Goal: Transaction & Acquisition: Subscribe to service/newsletter

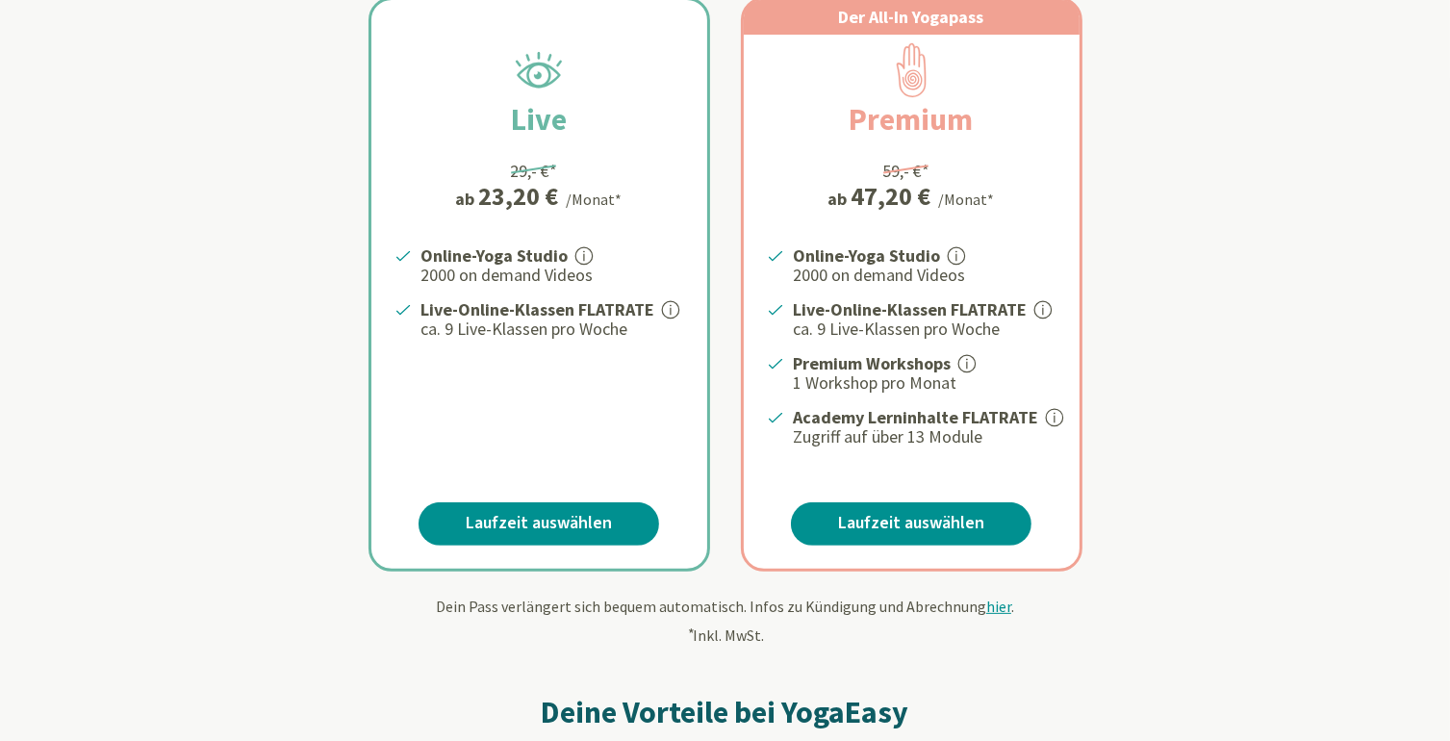
scroll to position [409, 0]
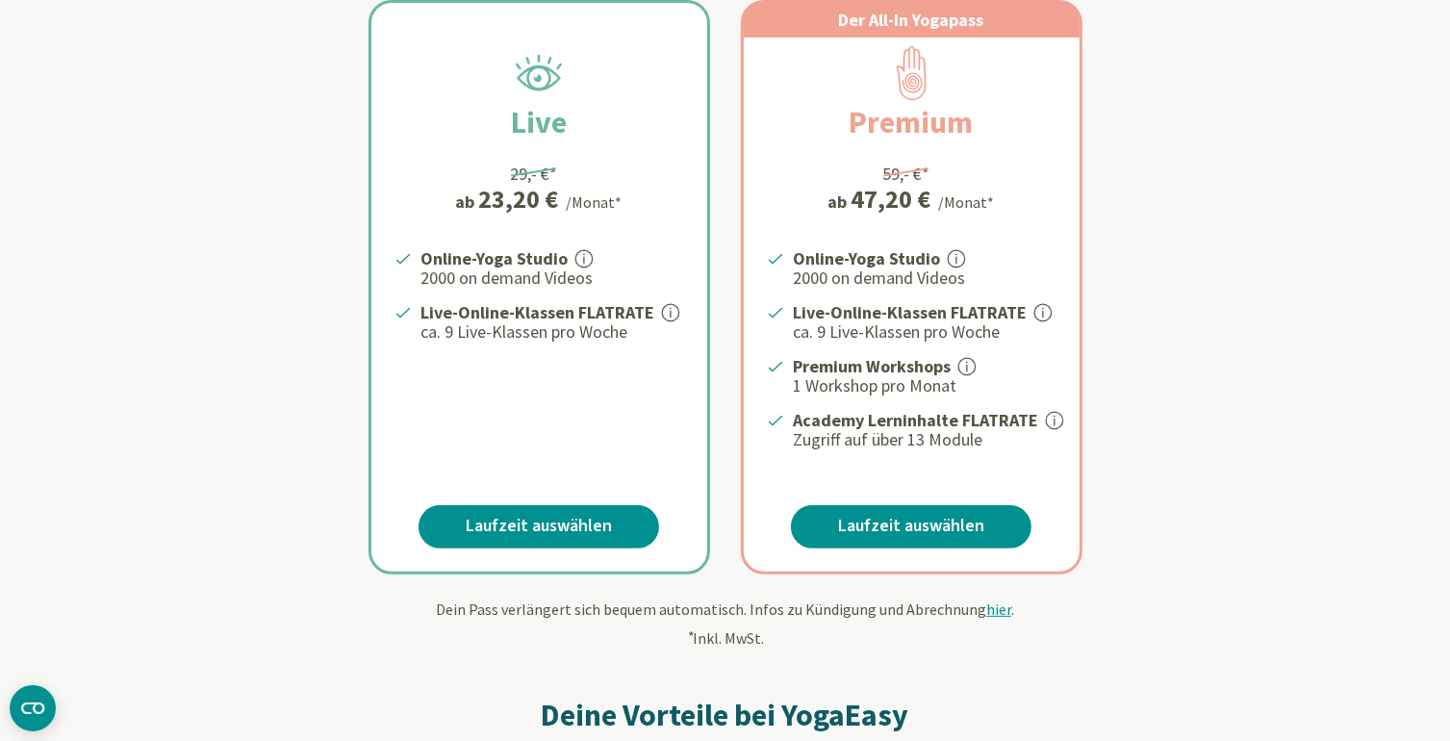
click at [1049, 415] on icon at bounding box center [1054, 420] width 17 height 17
click at [916, 523] on link "Laufzeit auswählen" at bounding box center [911, 526] width 241 height 43
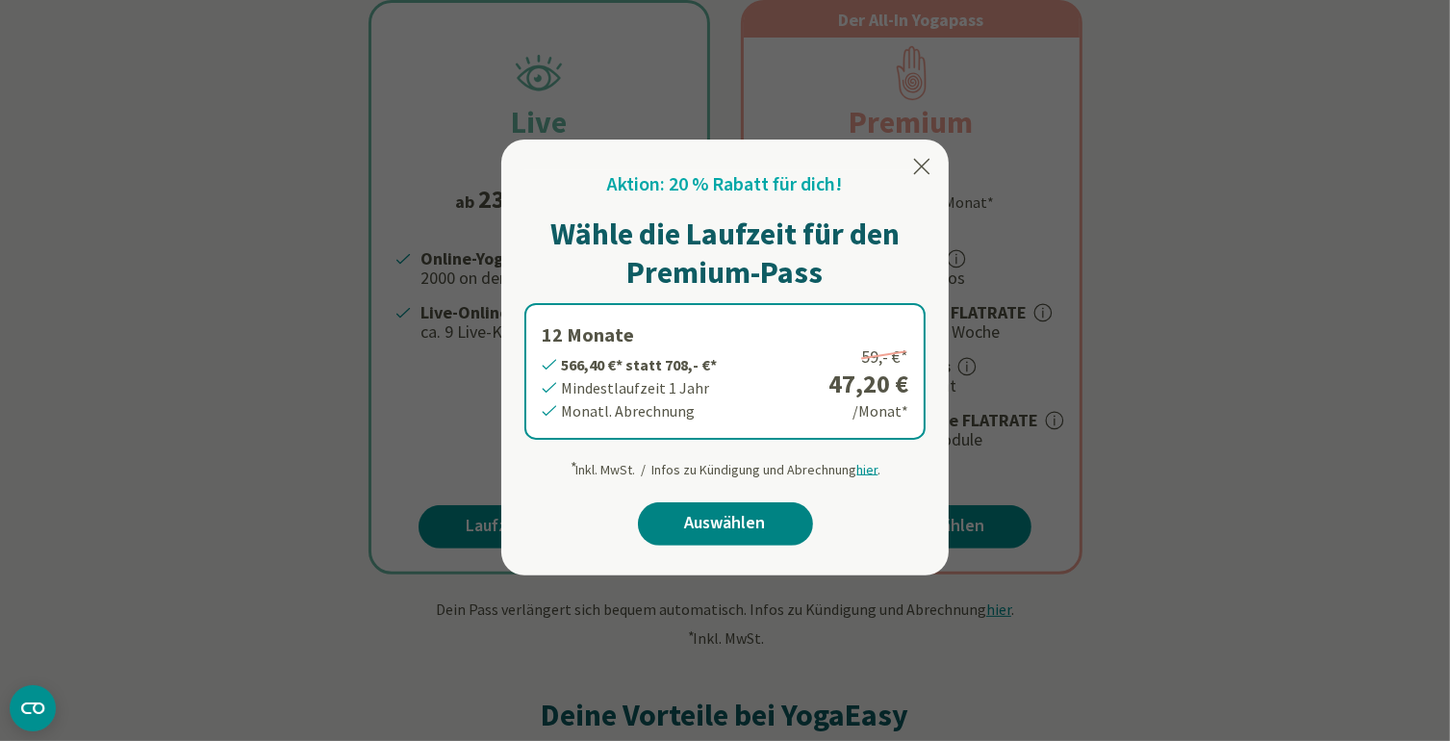
click at [696, 522] on link "Auswählen" at bounding box center [725, 523] width 175 height 43
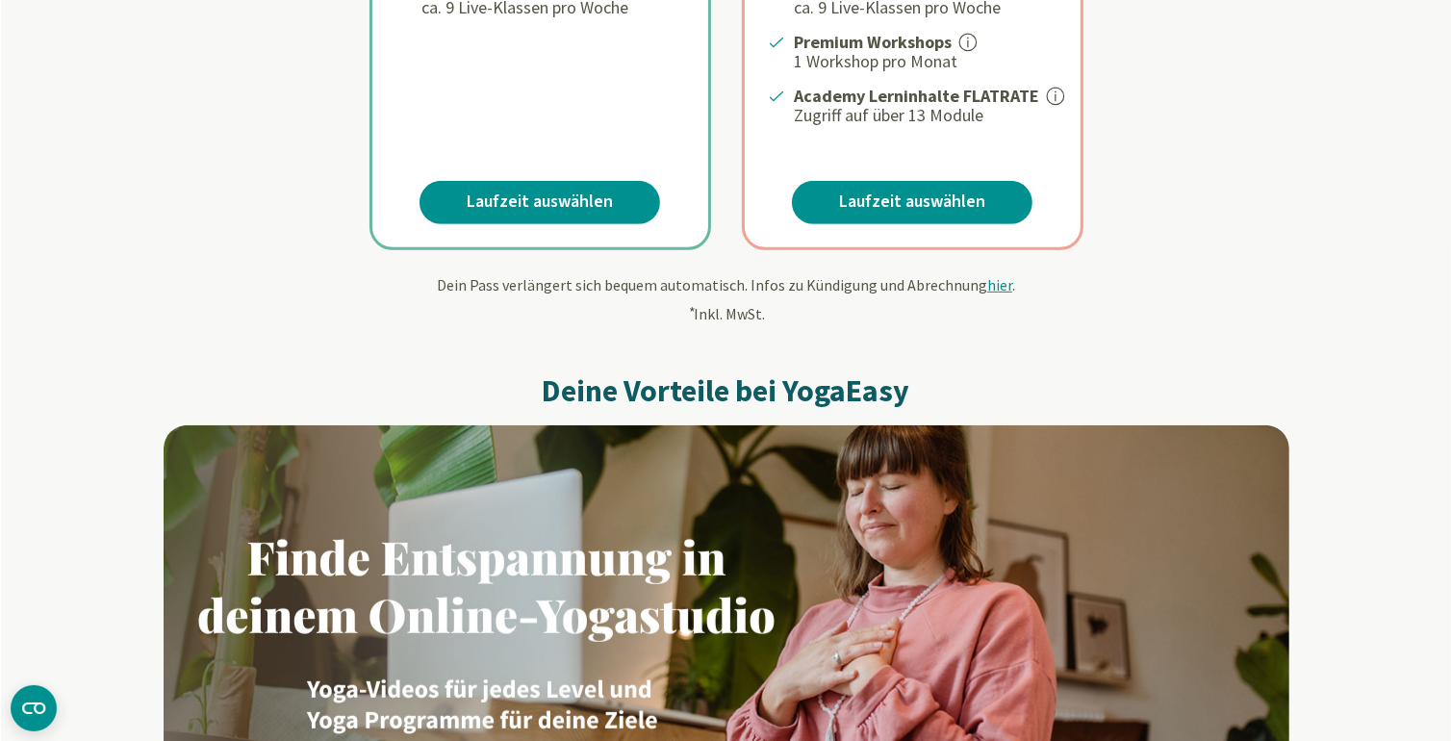
scroll to position [858, 0]
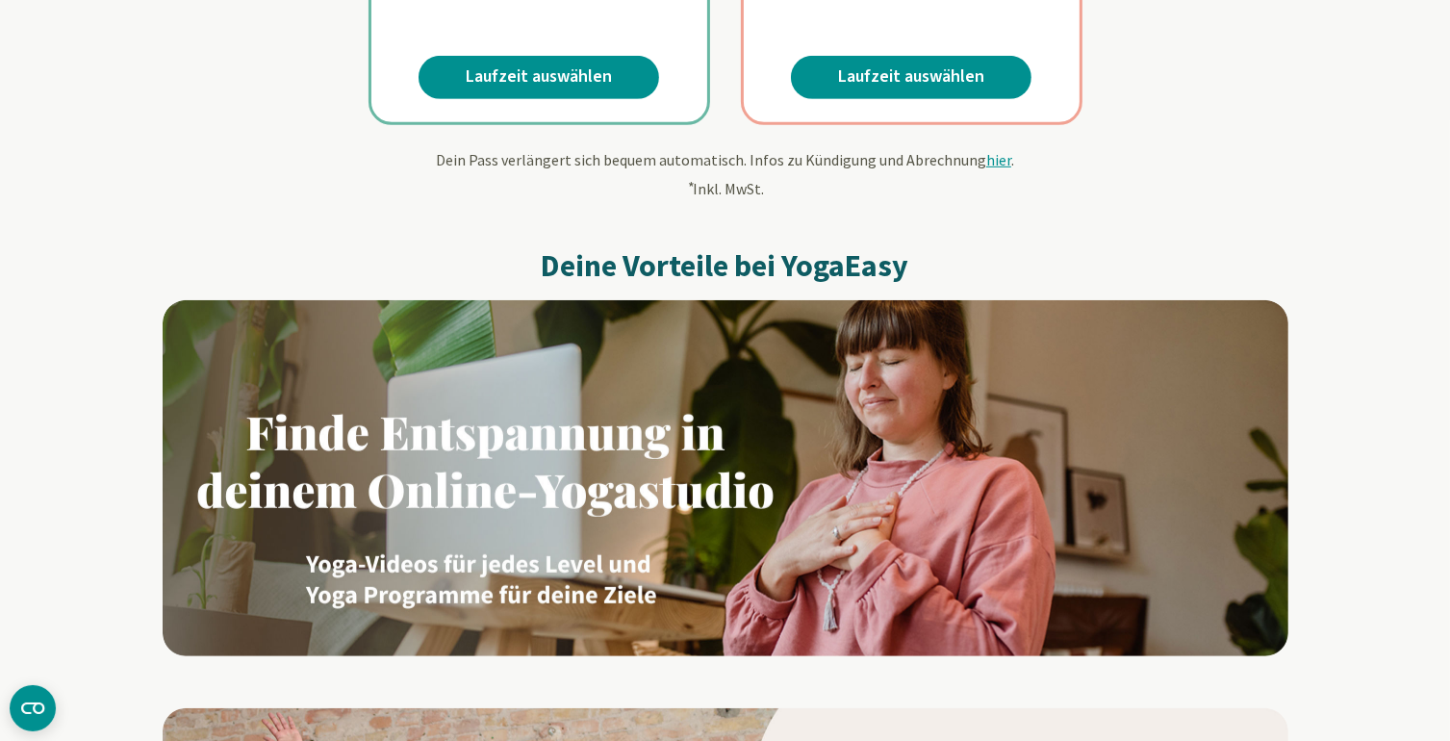
drag, startPoint x: 0, startPoint y: 0, endPoint x: 1454, endPoint y: 195, distance: 1467.2
click at [989, 151] on span "hier" at bounding box center [998, 159] width 25 height 19
click at [992, 159] on span "hier" at bounding box center [998, 159] width 25 height 19
click at [986, 153] on span "hier" at bounding box center [998, 159] width 25 height 19
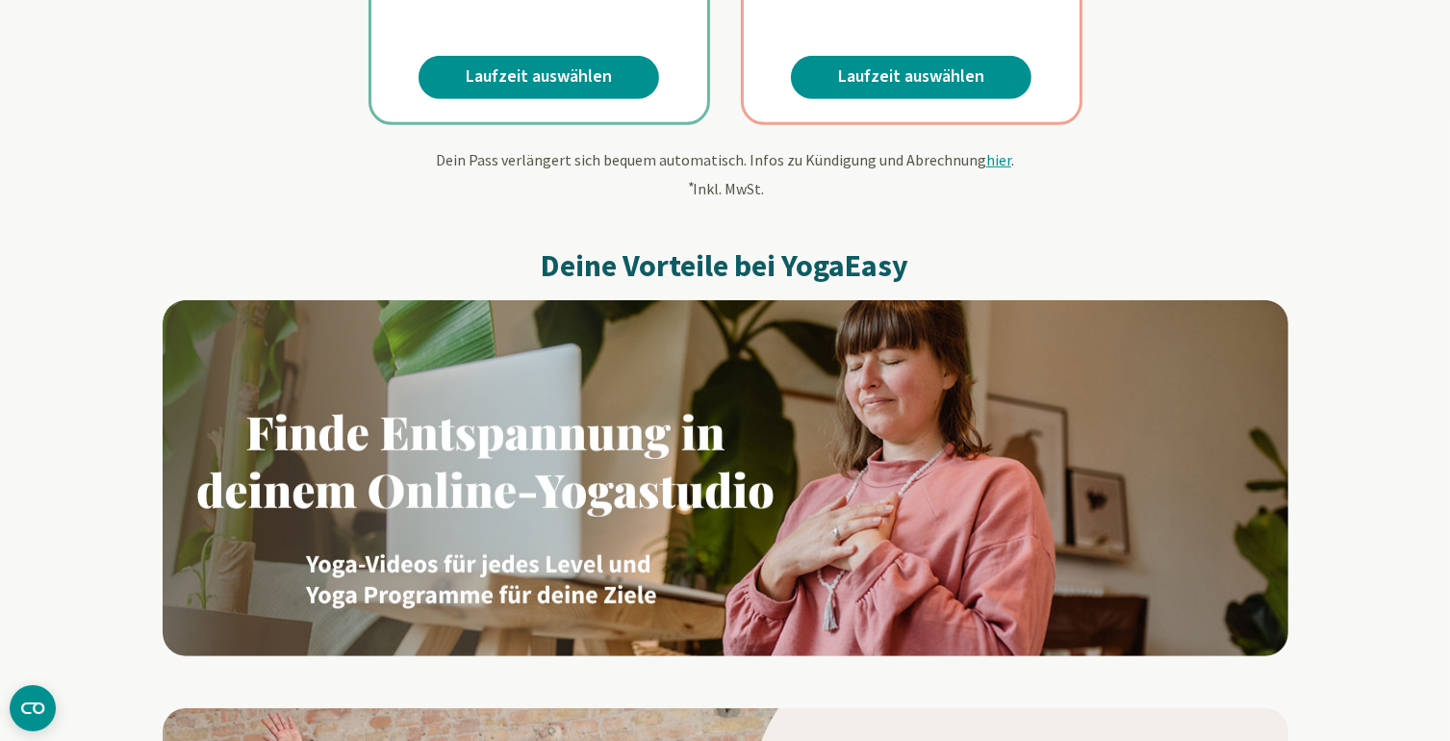
click at [987, 150] on span "hier" at bounding box center [998, 159] width 25 height 19
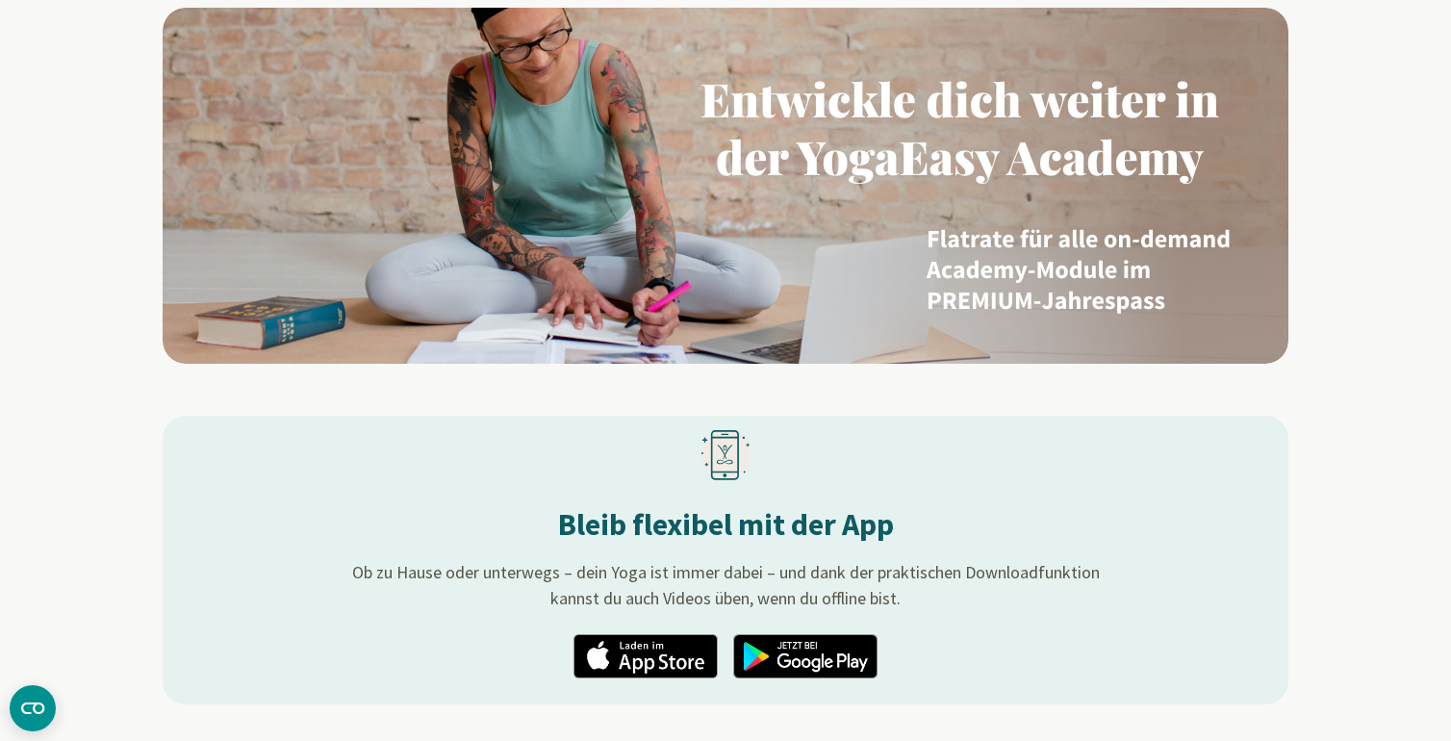
scroll to position [1875, 0]
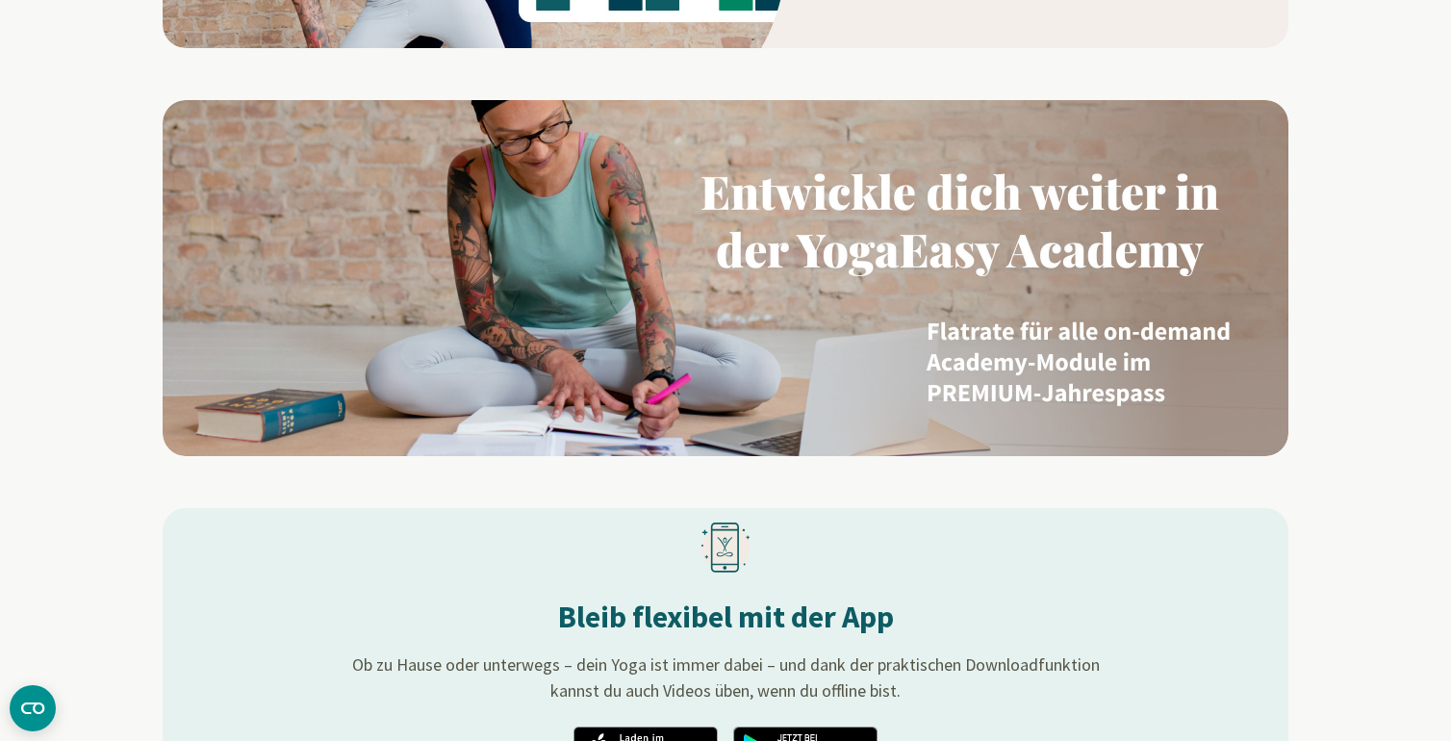
click at [797, 286] on img at bounding box center [726, 278] width 1126 height 356
click at [936, 361] on img at bounding box center [726, 278] width 1126 height 356
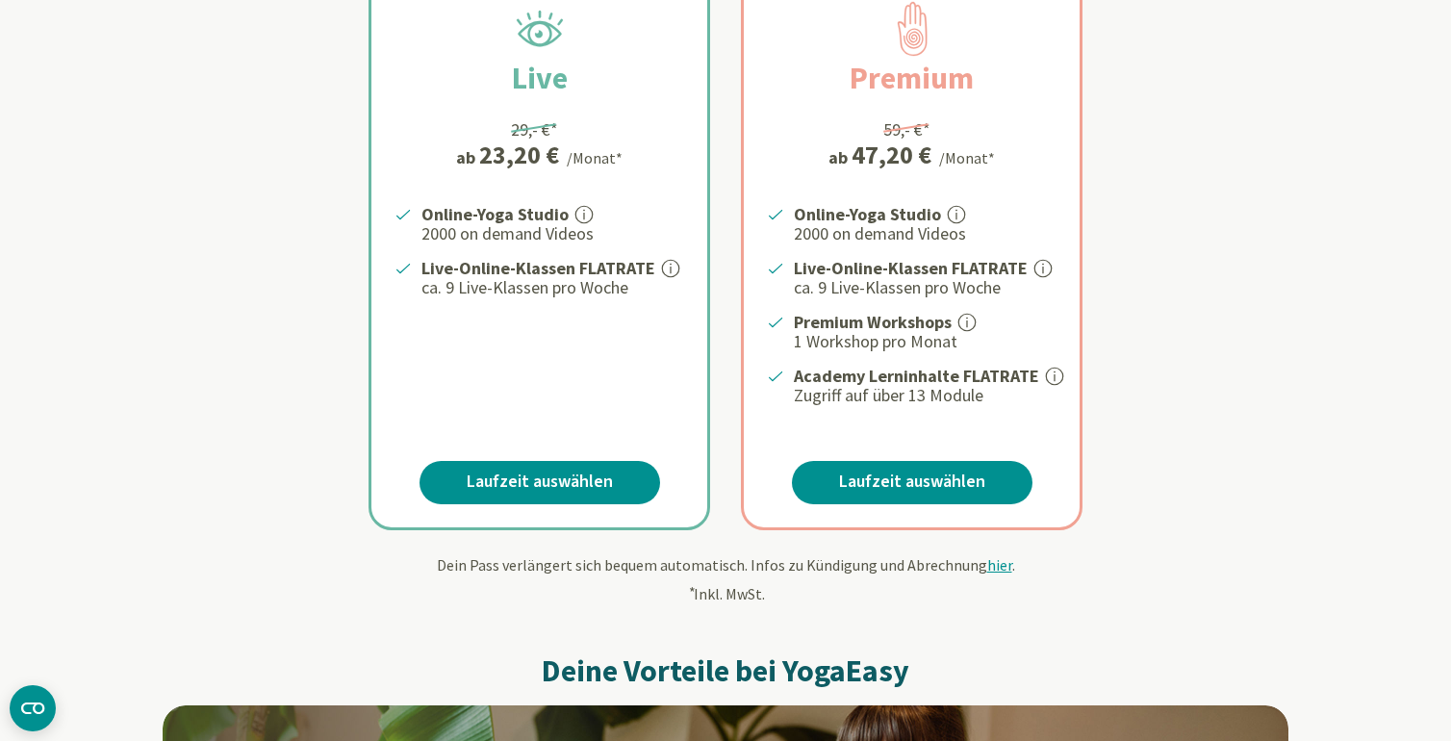
scroll to position [442, 0]
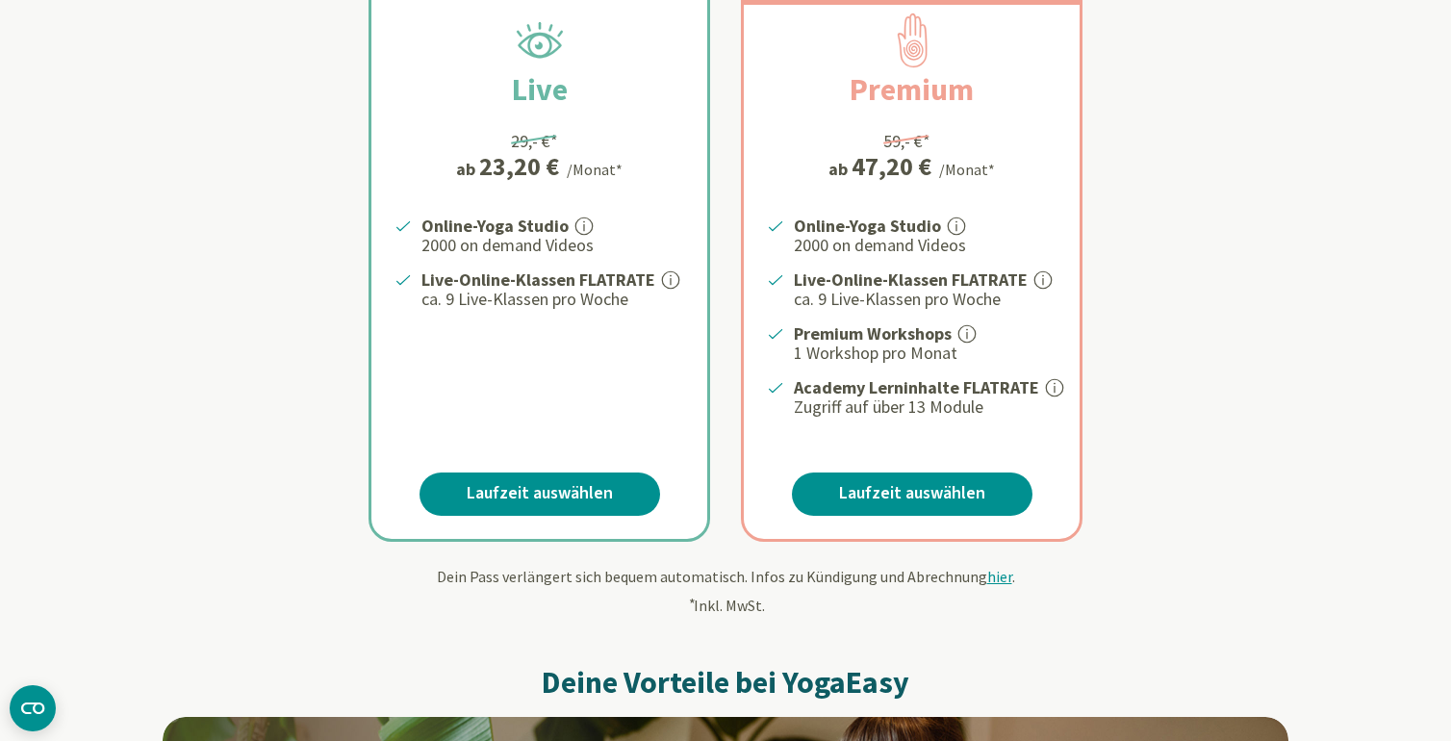
click at [1288, 347] on div "Live 29,- €* ab 23,20 € /Monat* Online-Yoga Studio 2000 on demand Videos Live-O…" at bounding box center [726, 231] width 1126 height 621
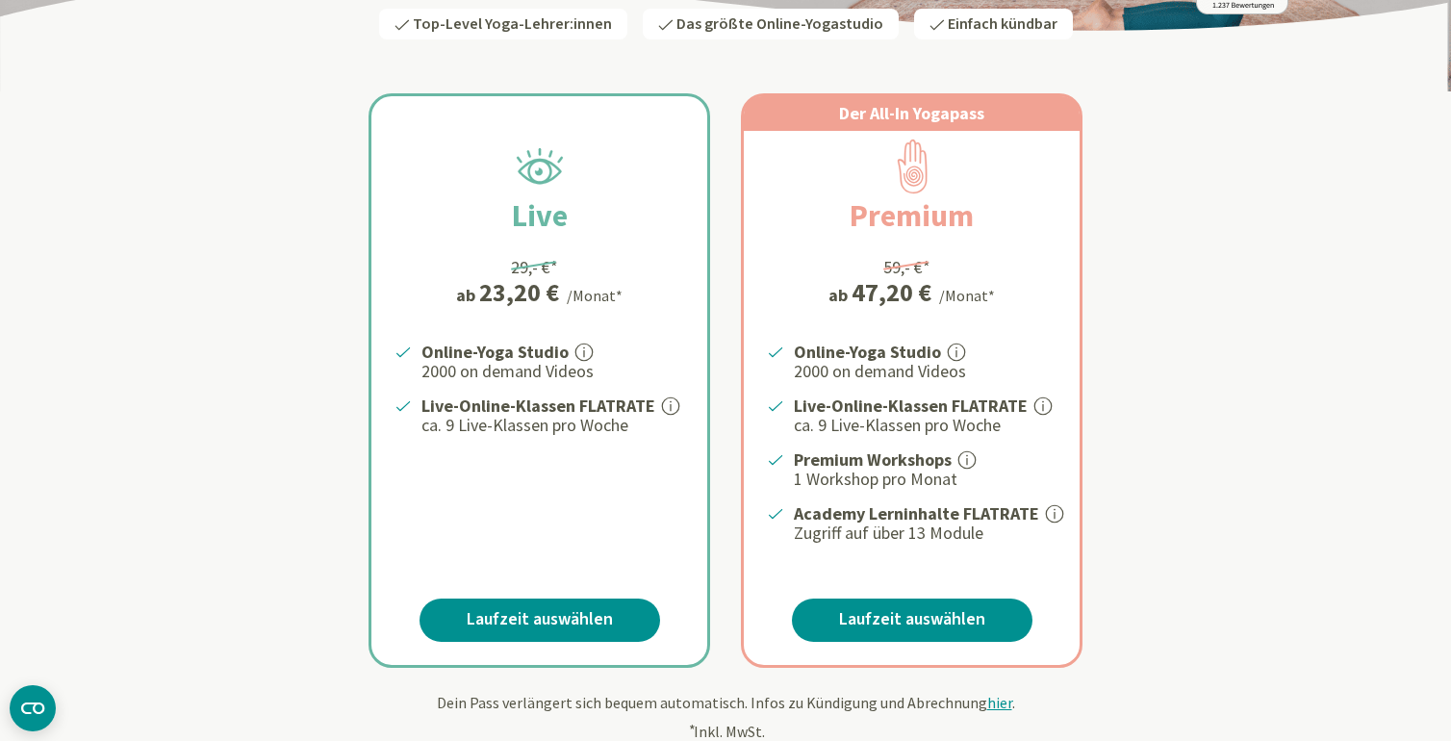
scroll to position [217, 0]
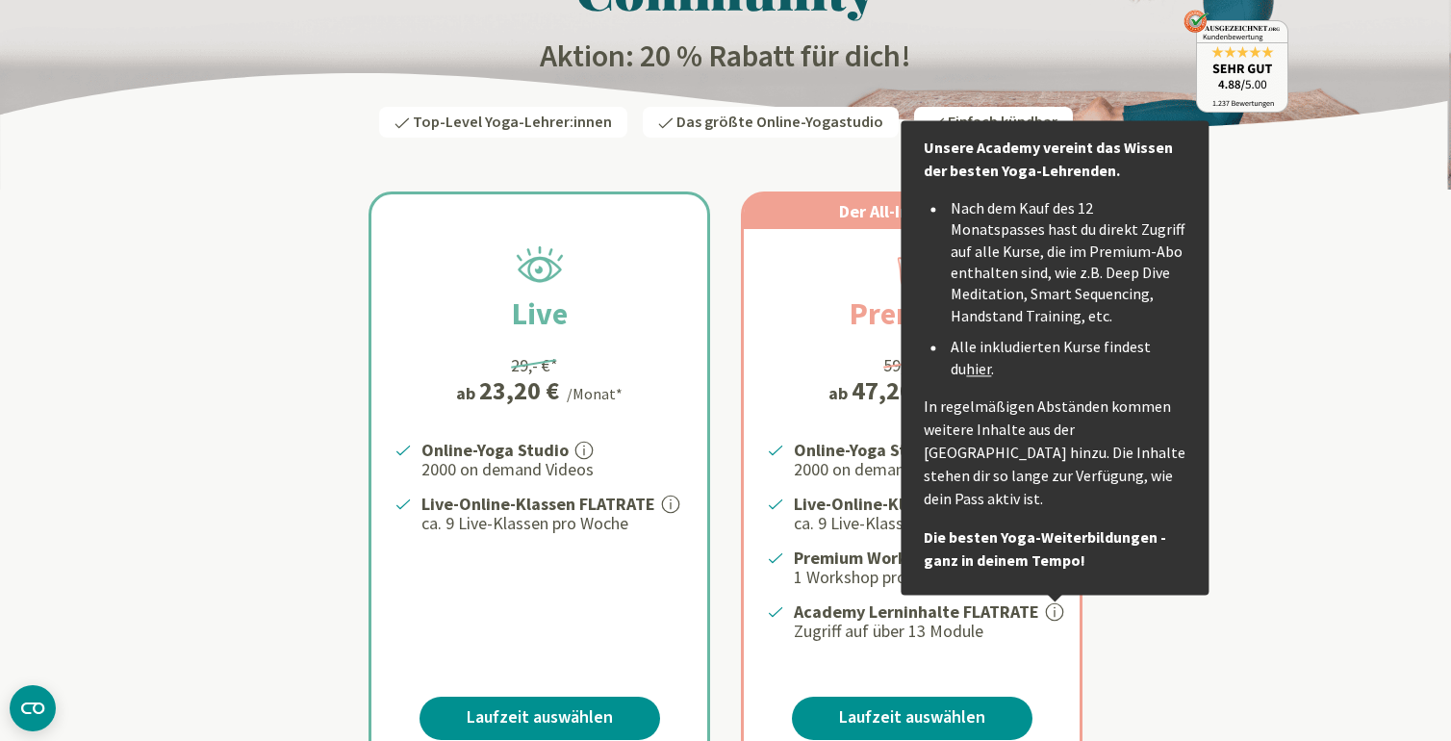
click at [966, 367] on link "hier" at bounding box center [978, 368] width 25 height 19
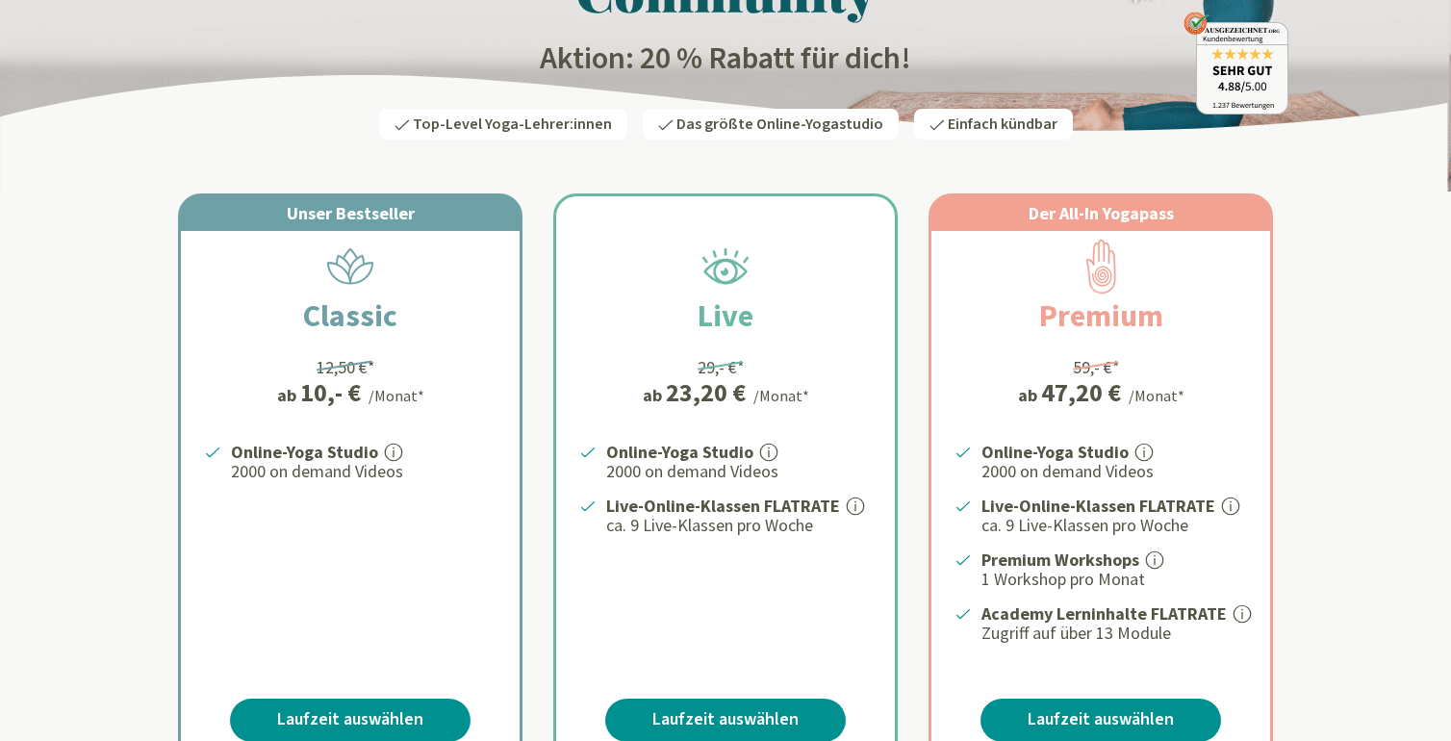
scroll to position [423, 0]
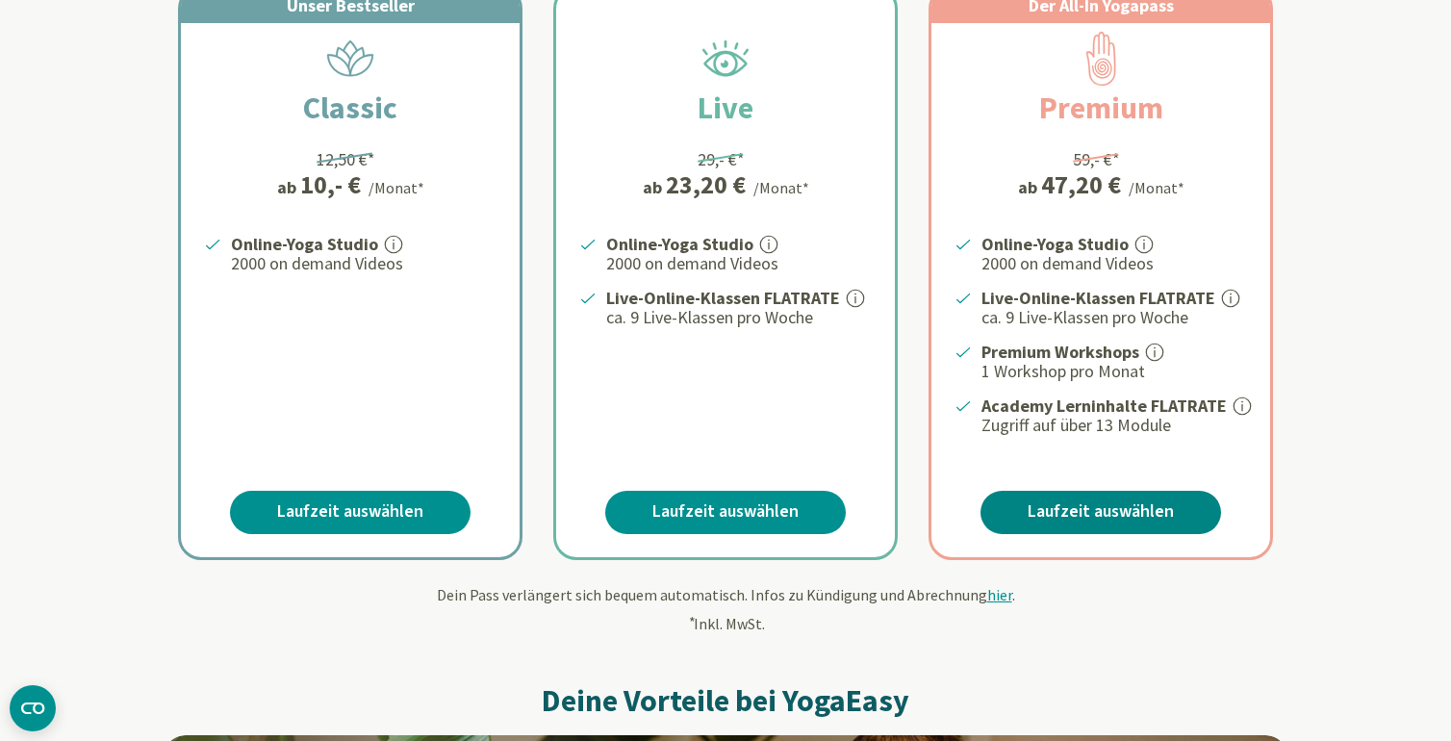
click at [1109, 505] on link "Laufzeit auswählen" at bounding box center [1101, 512] width 241 height 43
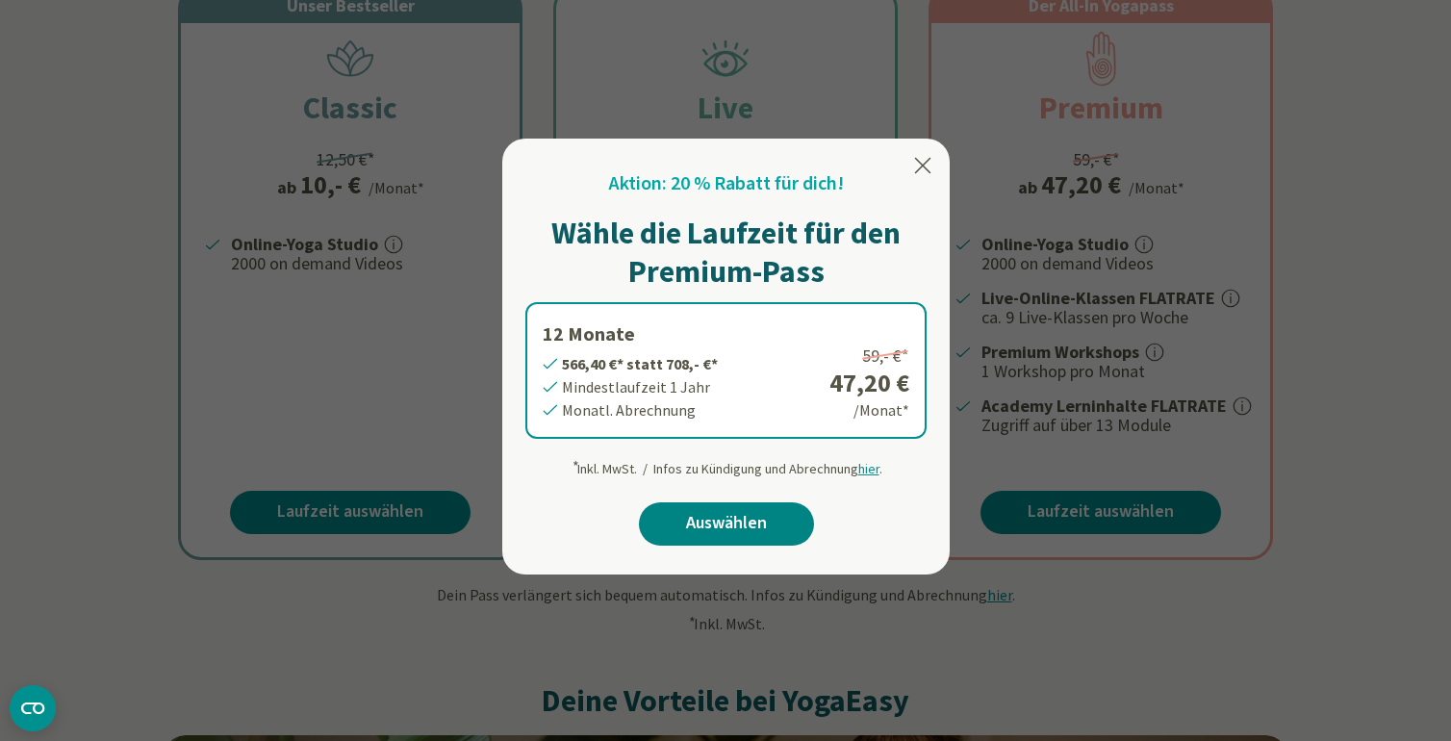
click at [780, 521] on link "Auswählen" at bounding box center [726, 523] width 175 height 43
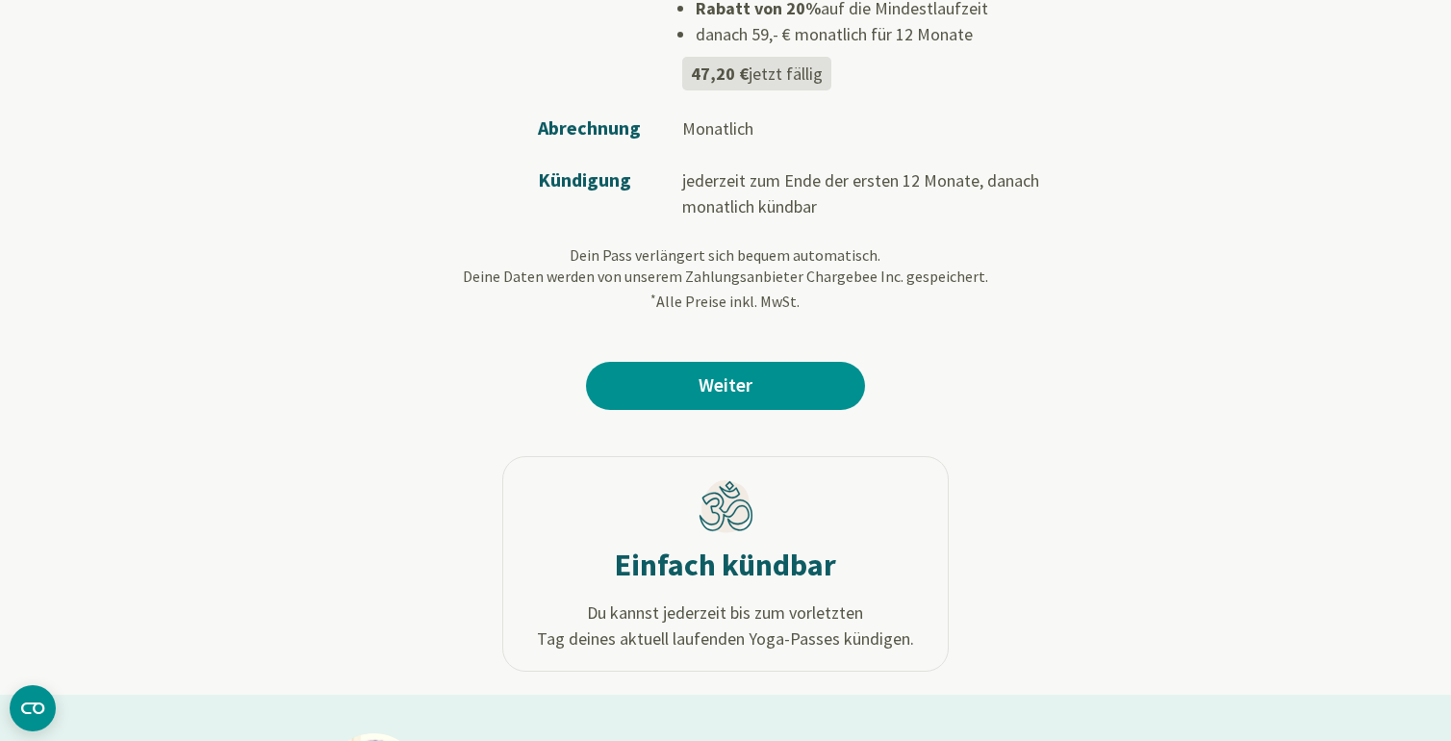
scroll to position [416, 0]
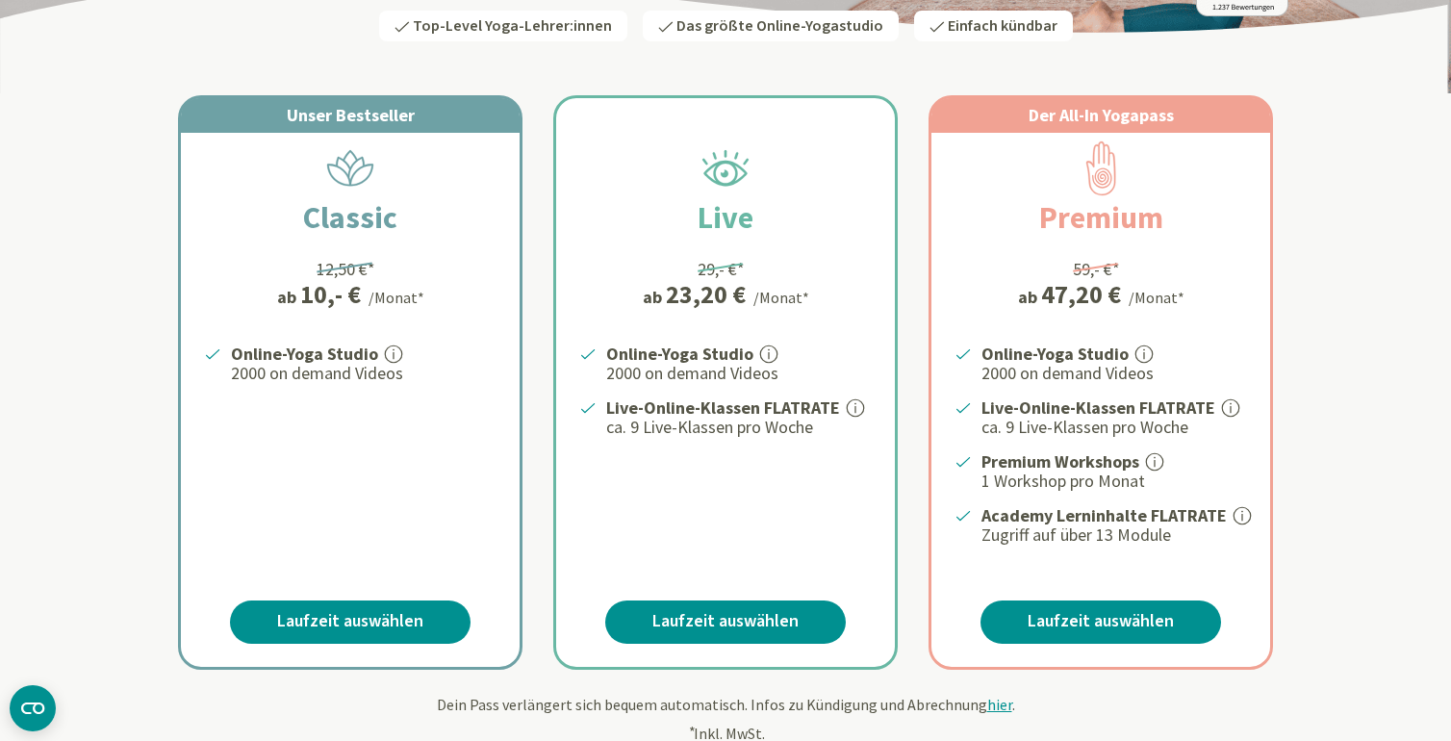
scroll to position [358, 0]
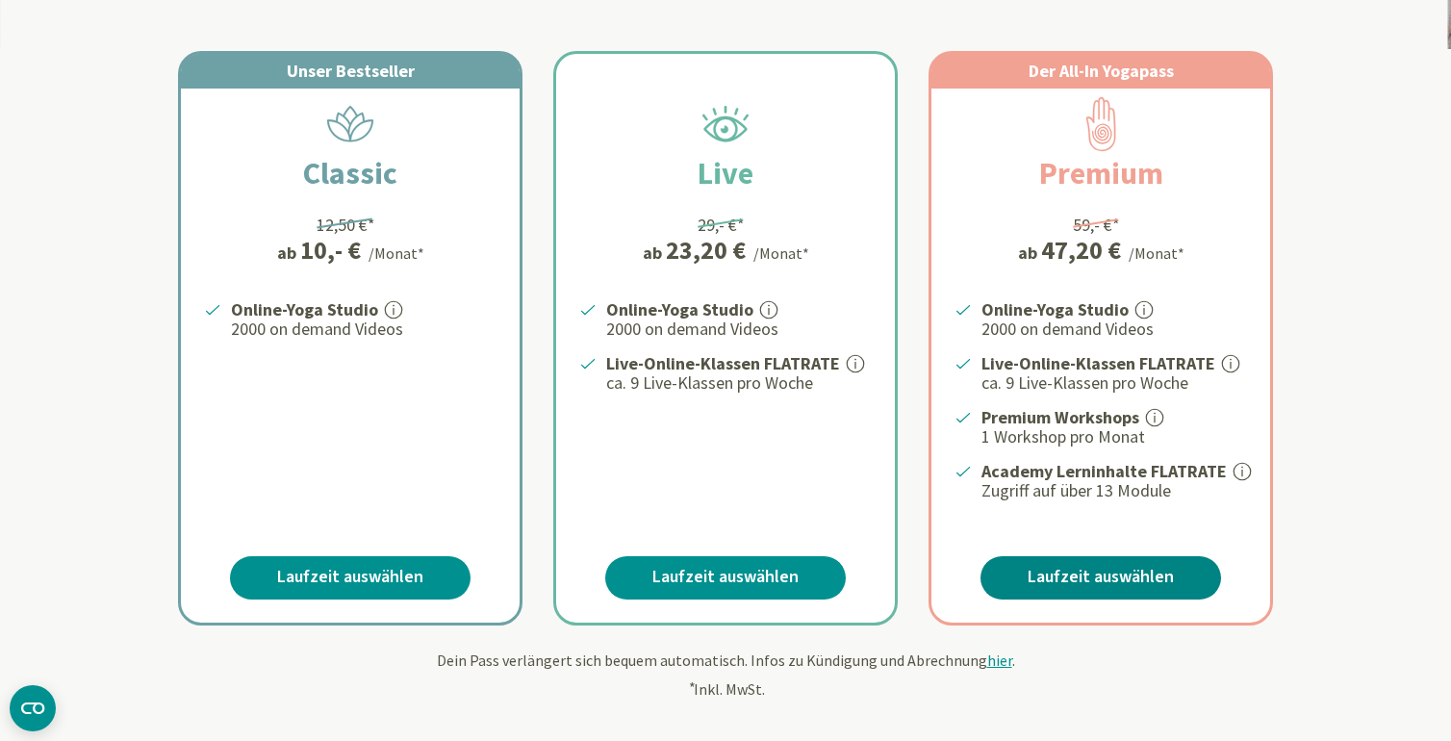
click at [1106, 568] on link "Laufzeit auswählen" at bounding box center [1101, 577] width 241 height 43
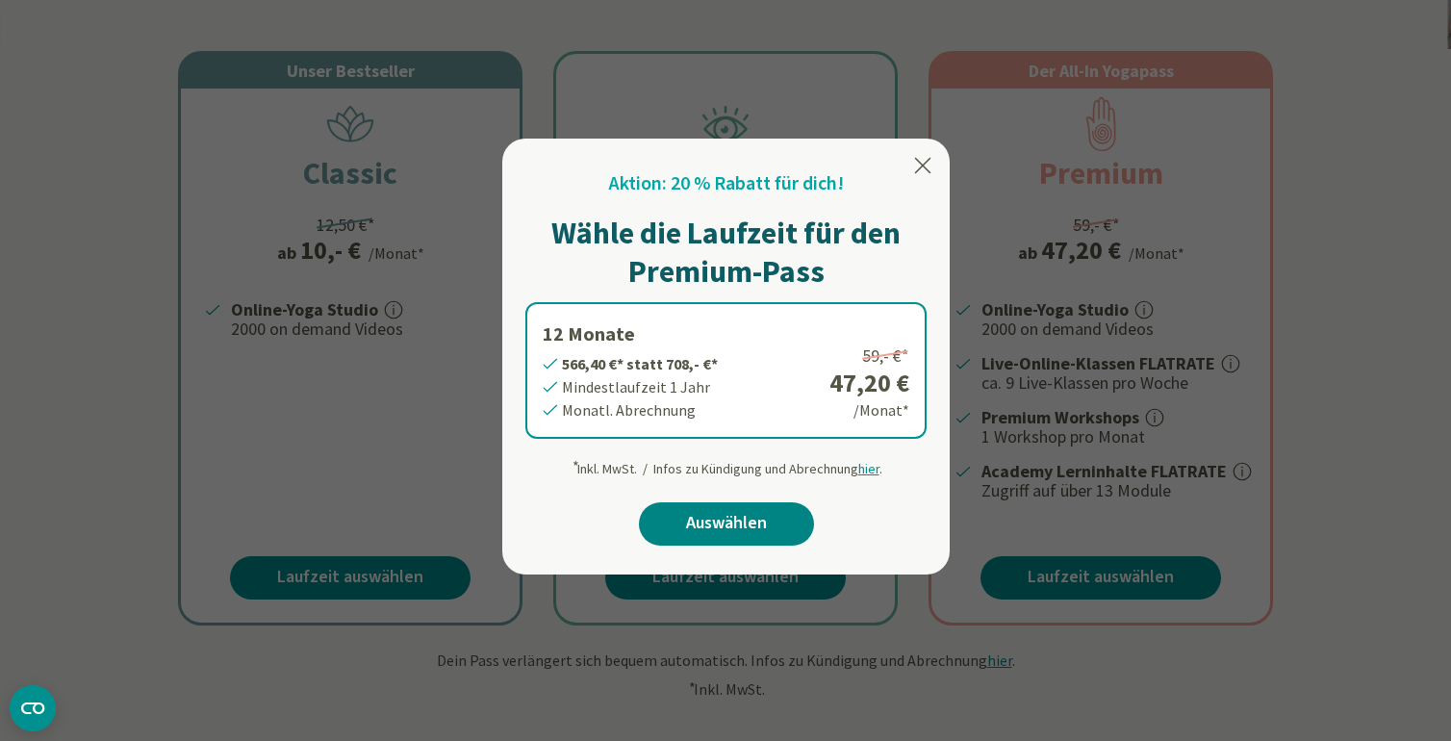
click at [744, 521] on link "Auswählen" at bounding box center [726, 523] width 175 height 43
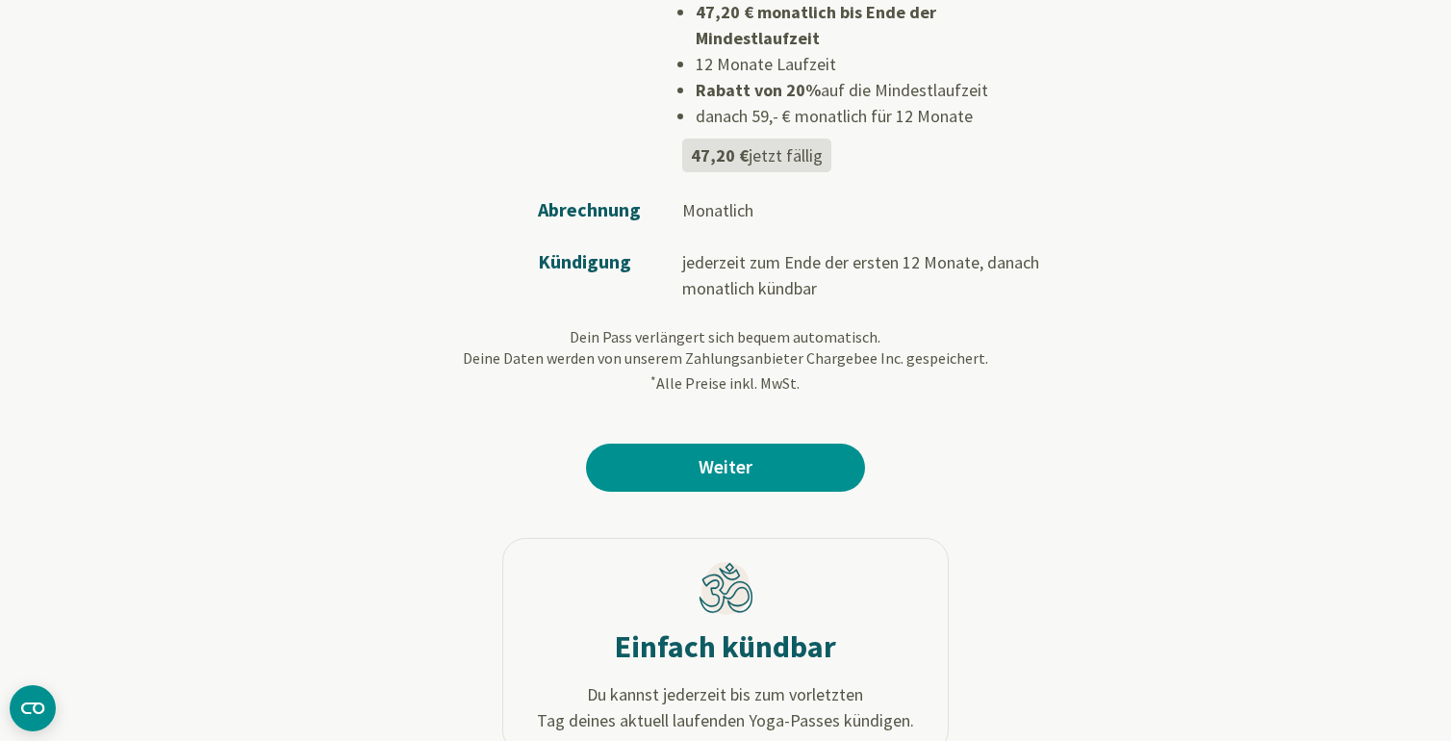
scroll to position [346, 0]
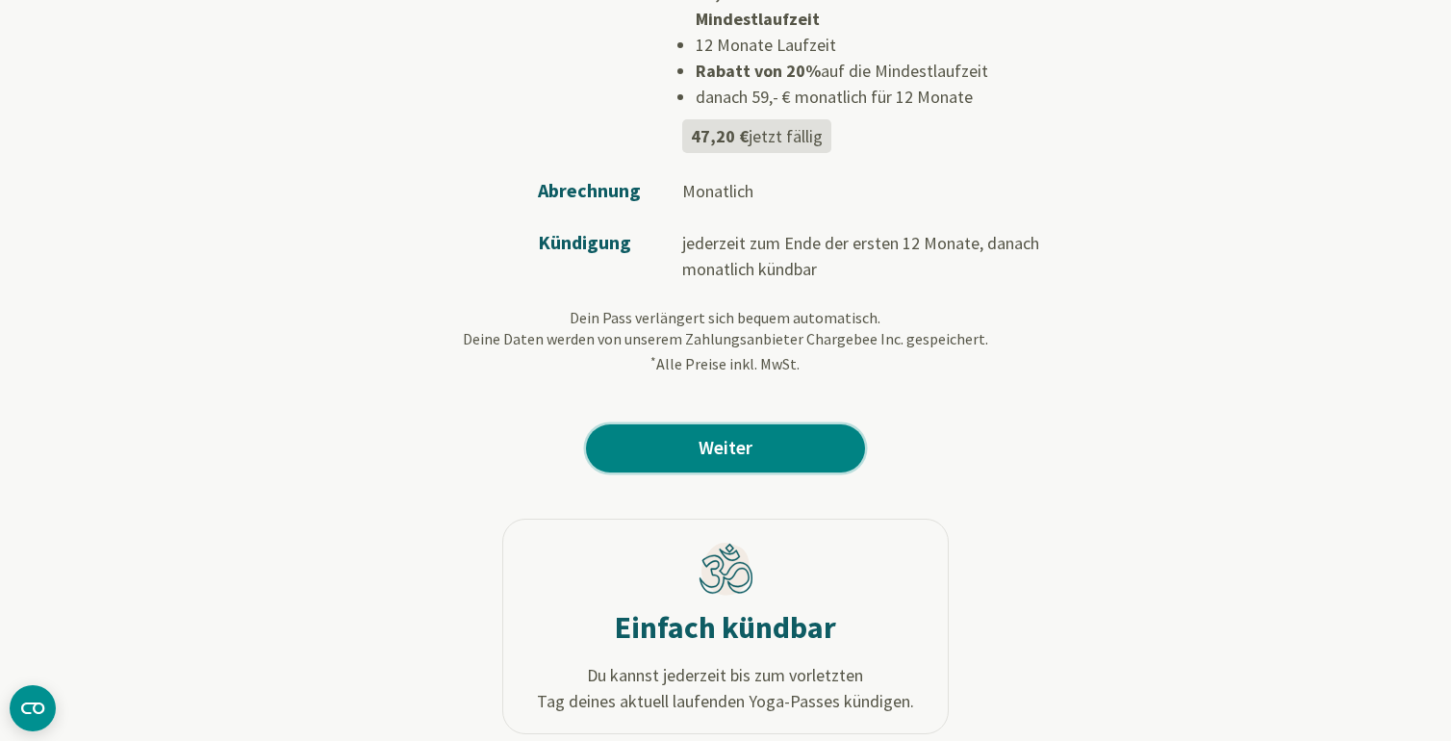
click at [773, 428] on link "Weiter" at bounding box center [725, 448] width 279 height 48
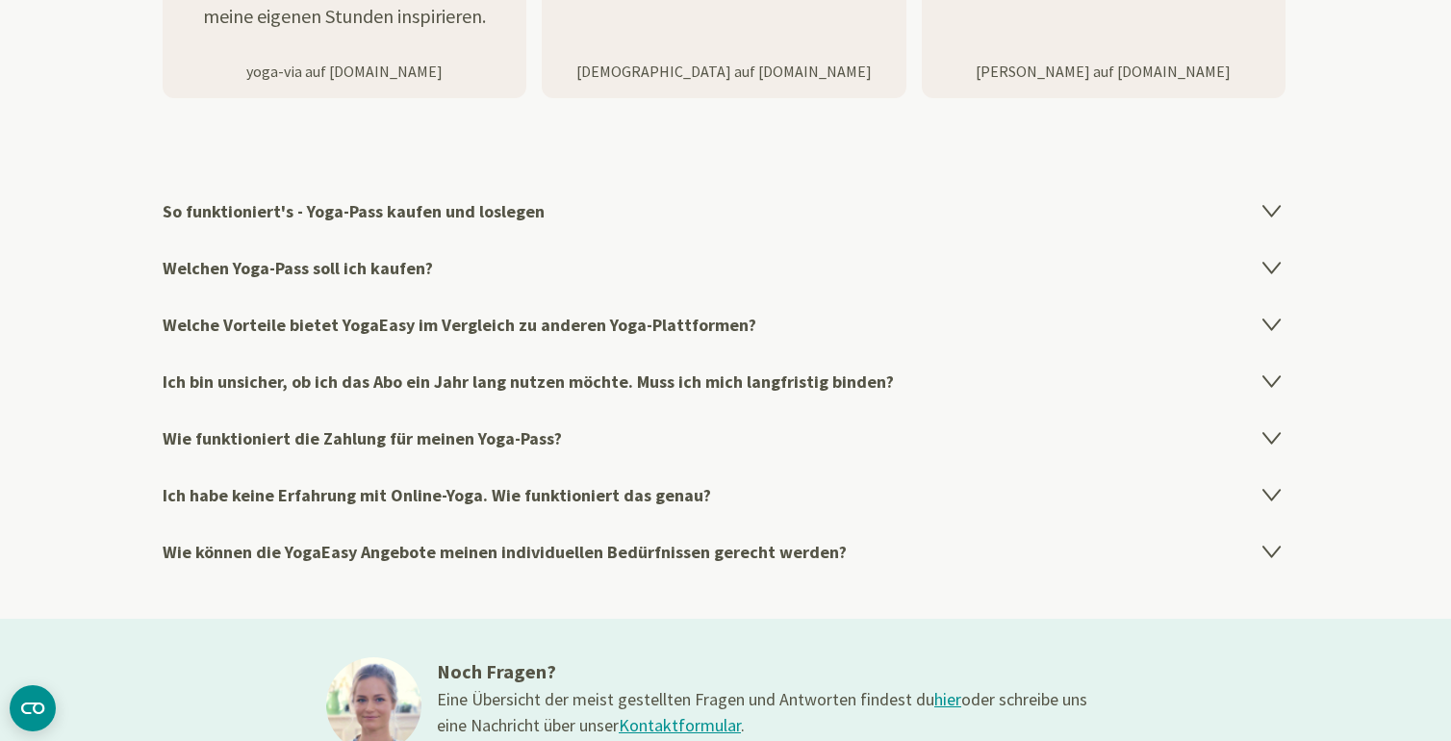
scroll to position [3104, 0]
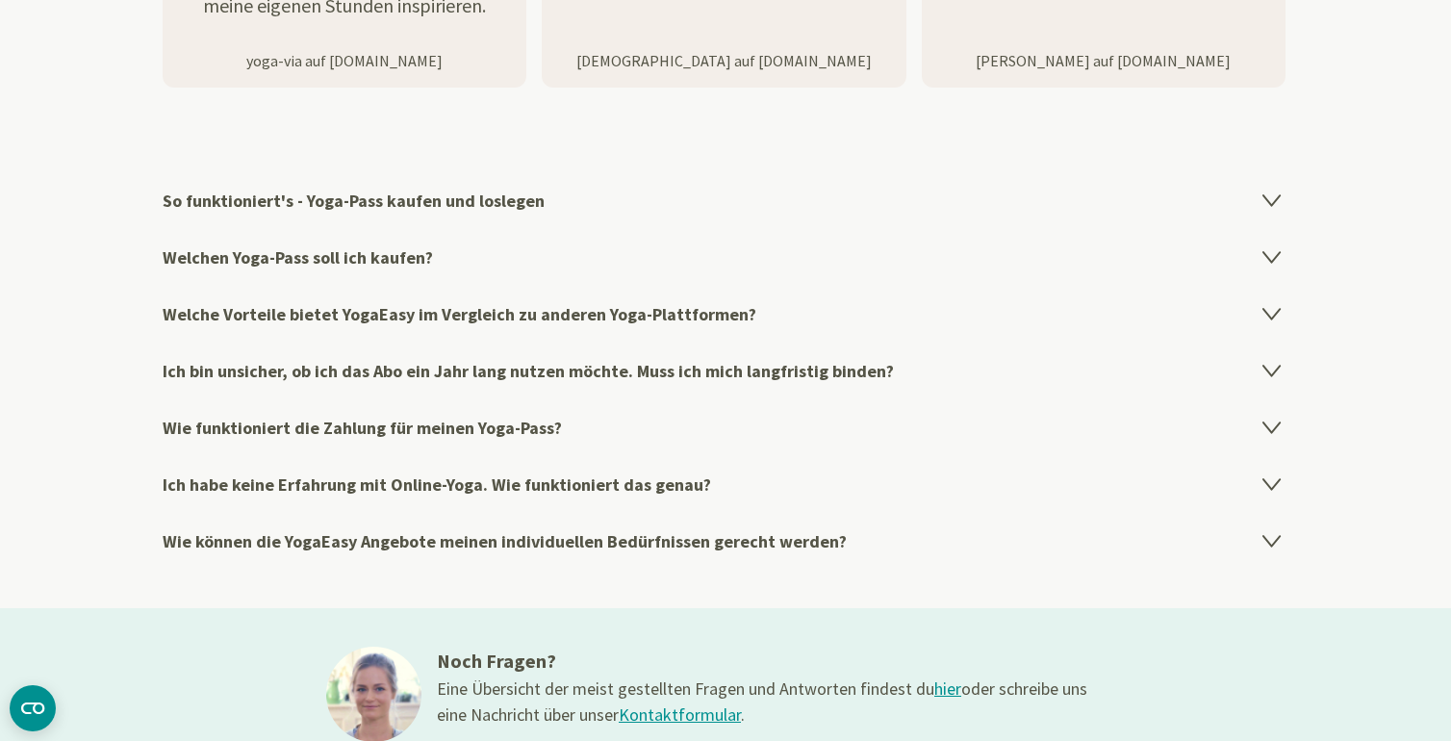
click at [1268, 197] on icon at bounding box center [1272, 200] width 16 height 11
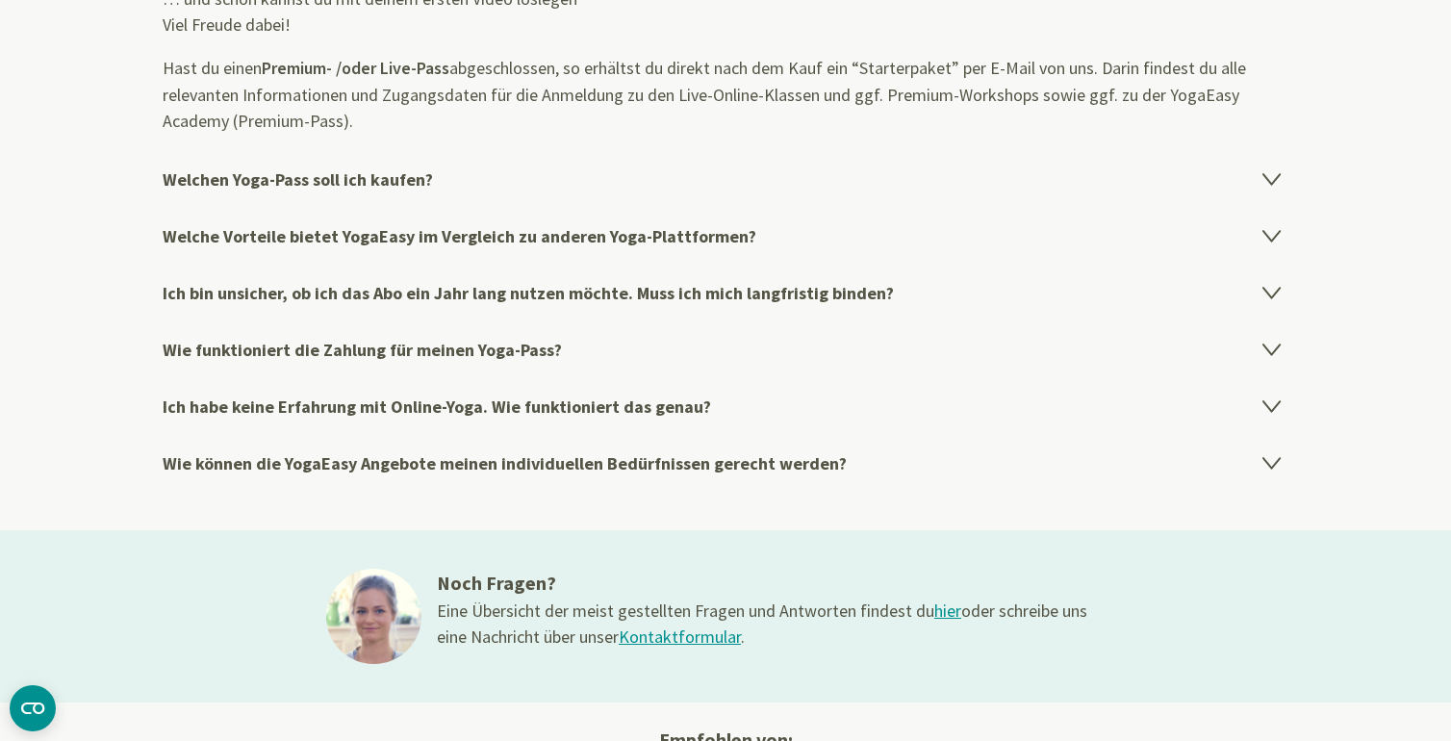
scroll to position [3482, 0]
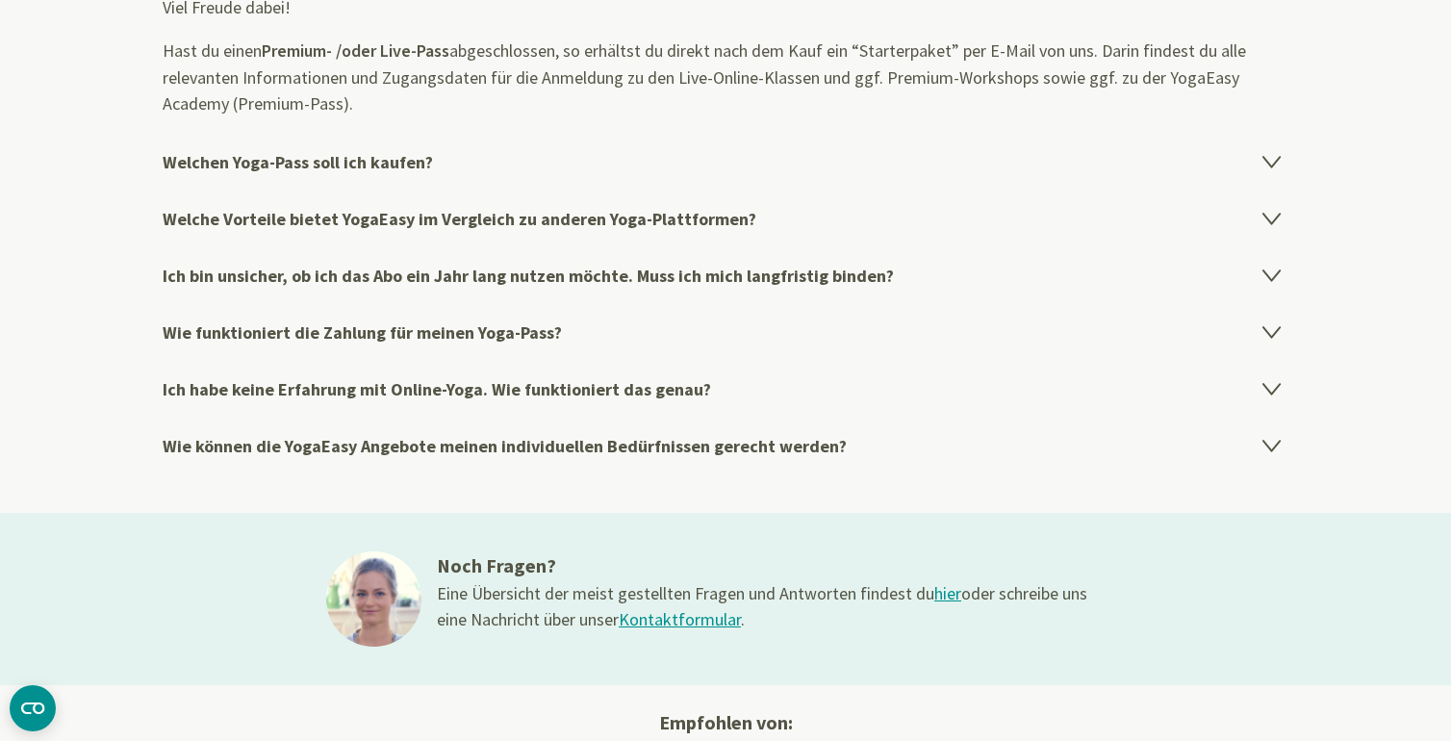
click at [1271, 217] on icon at bounding box center [1272, 219] width 16 height 11
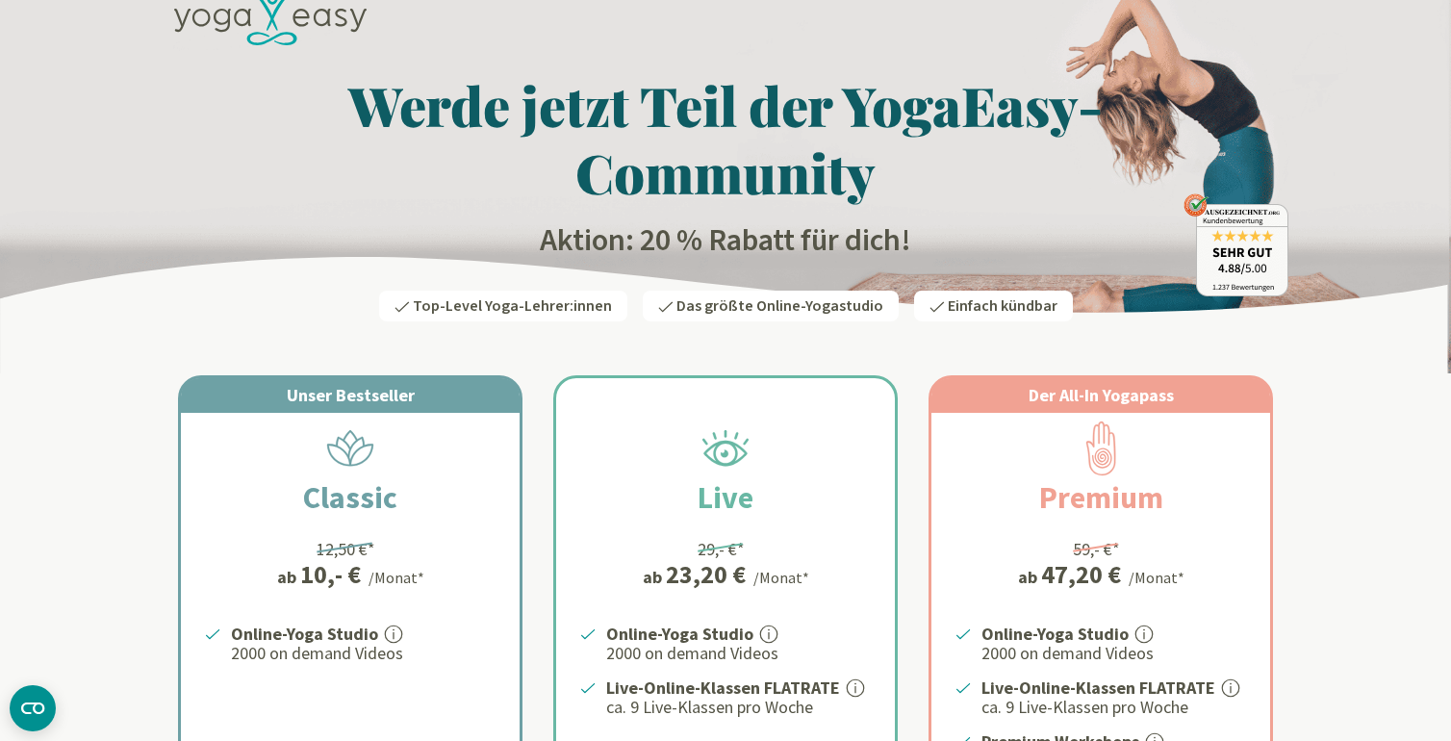
scroll to position [0, 0]
